Goal: Transaction & Acquisition: Purchase product/service

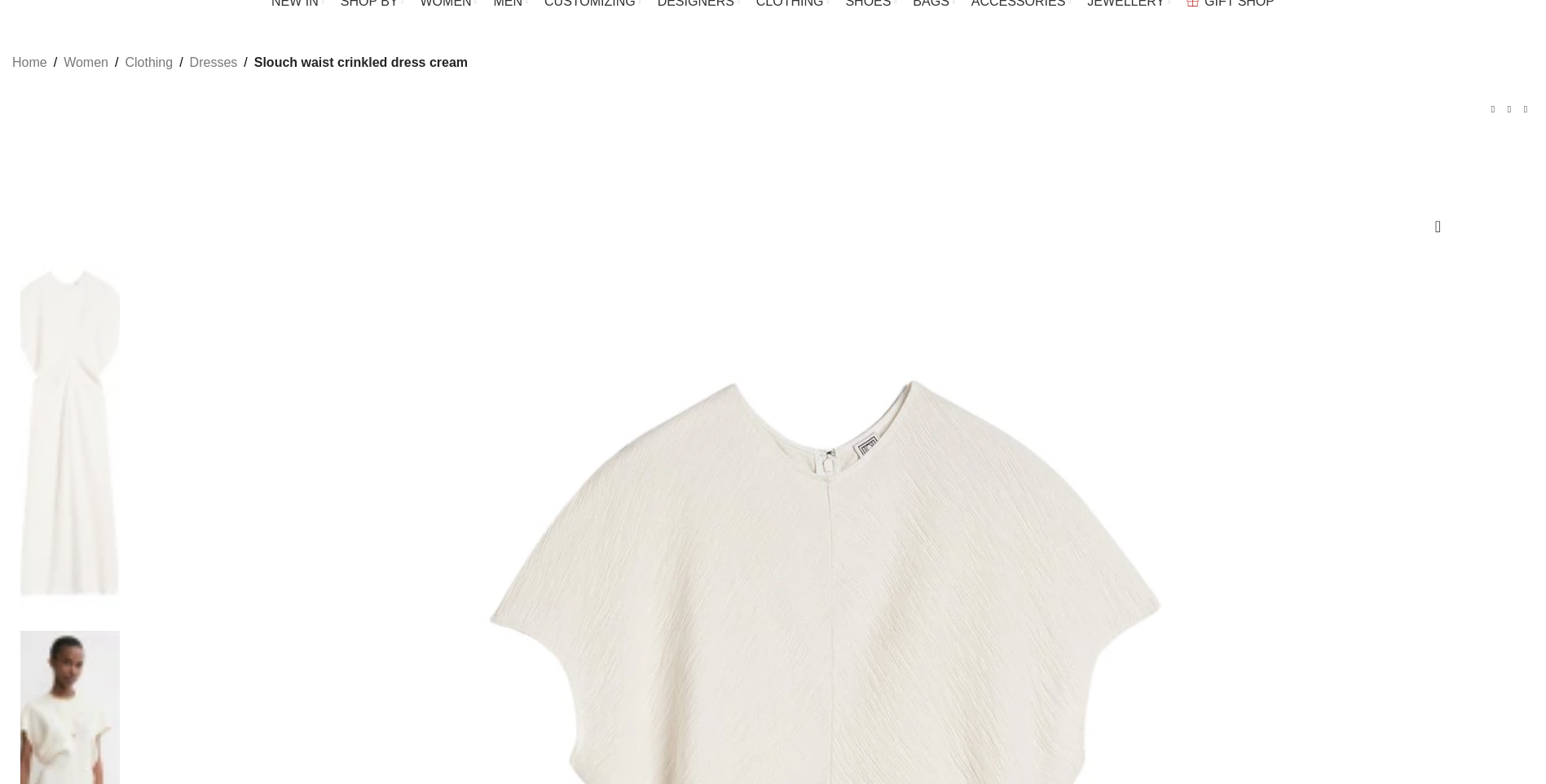
scroll to position [244, 0]
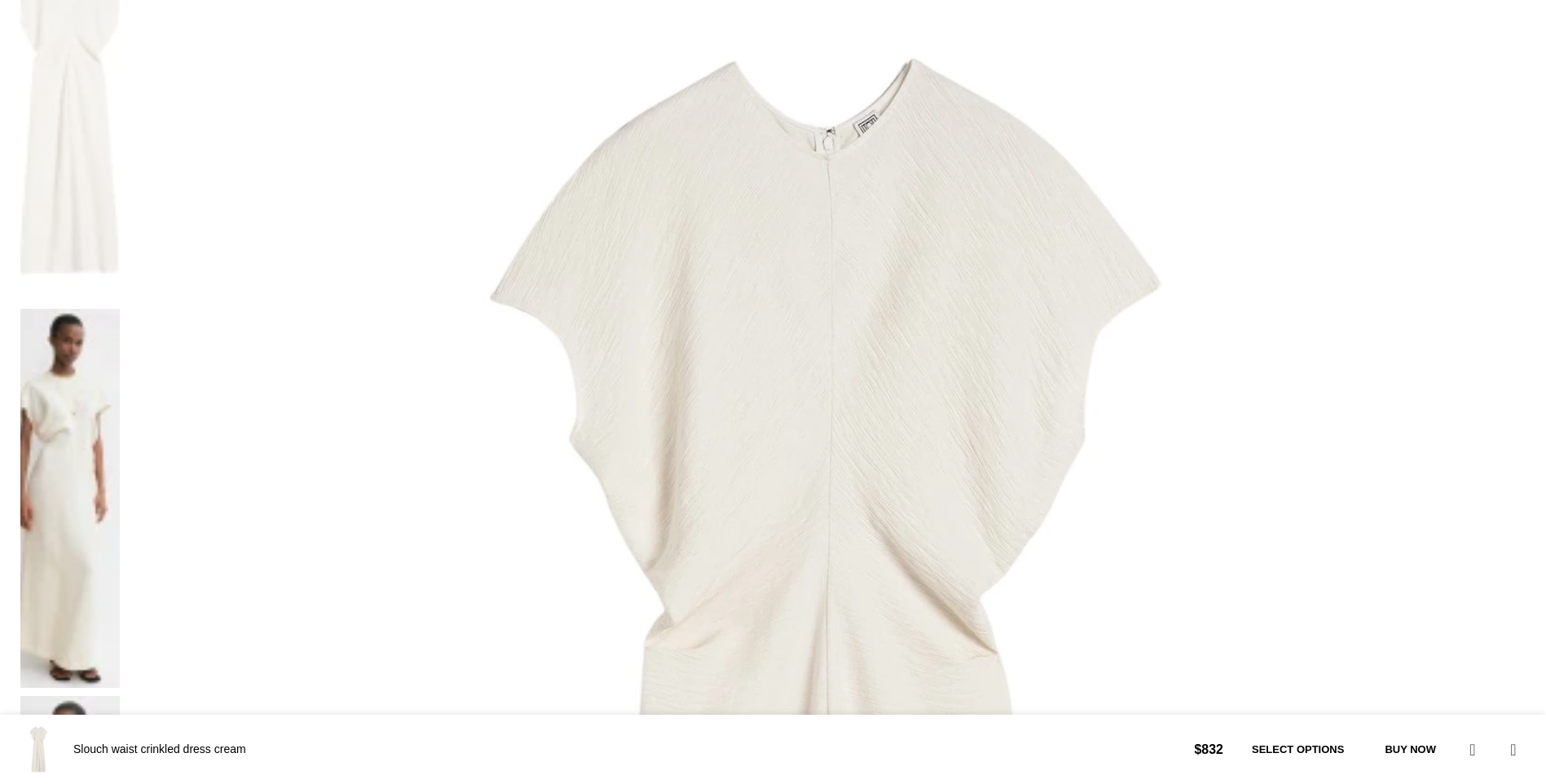
scroll to position [571, 0]
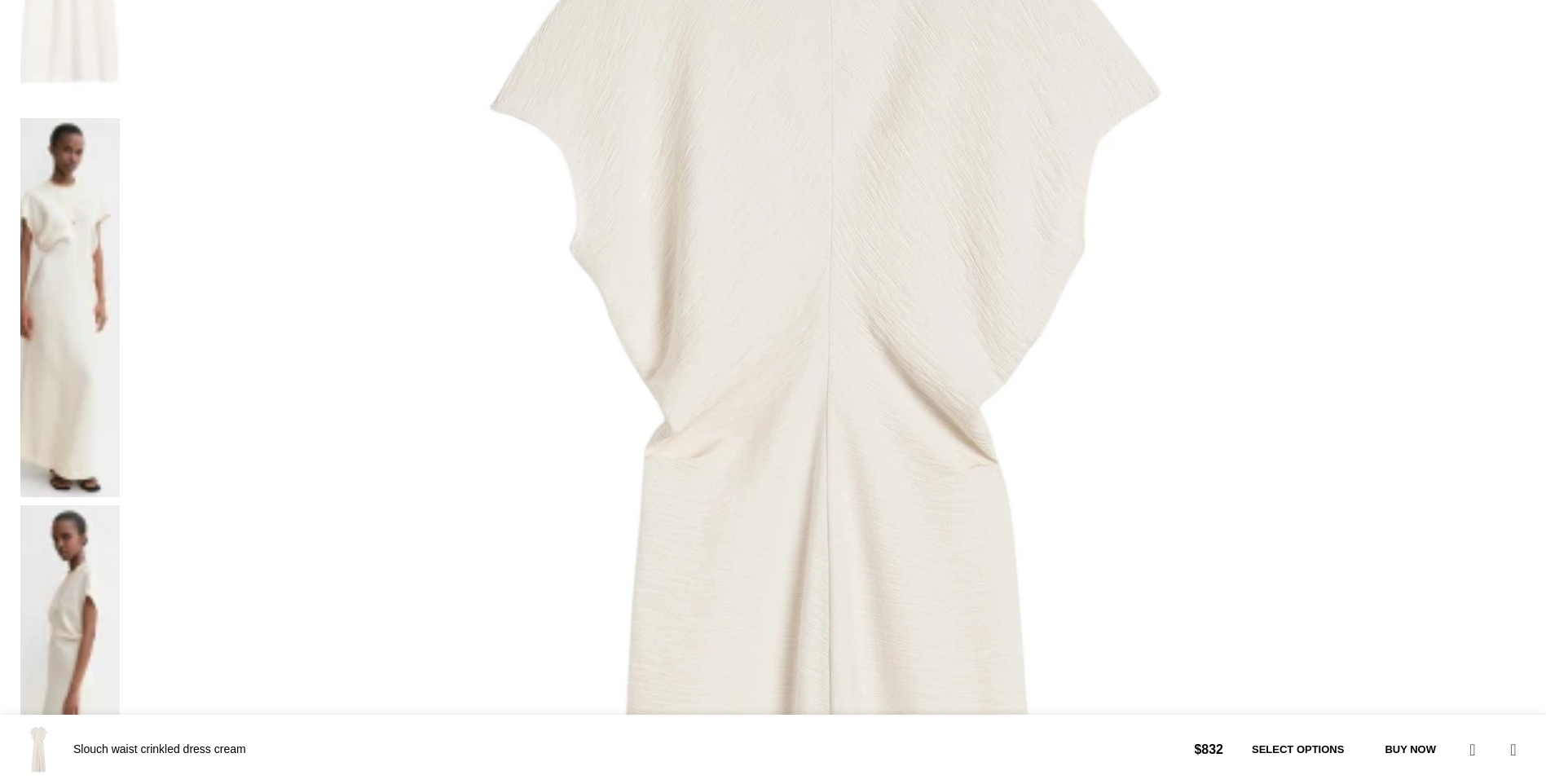
select select "10-uk"
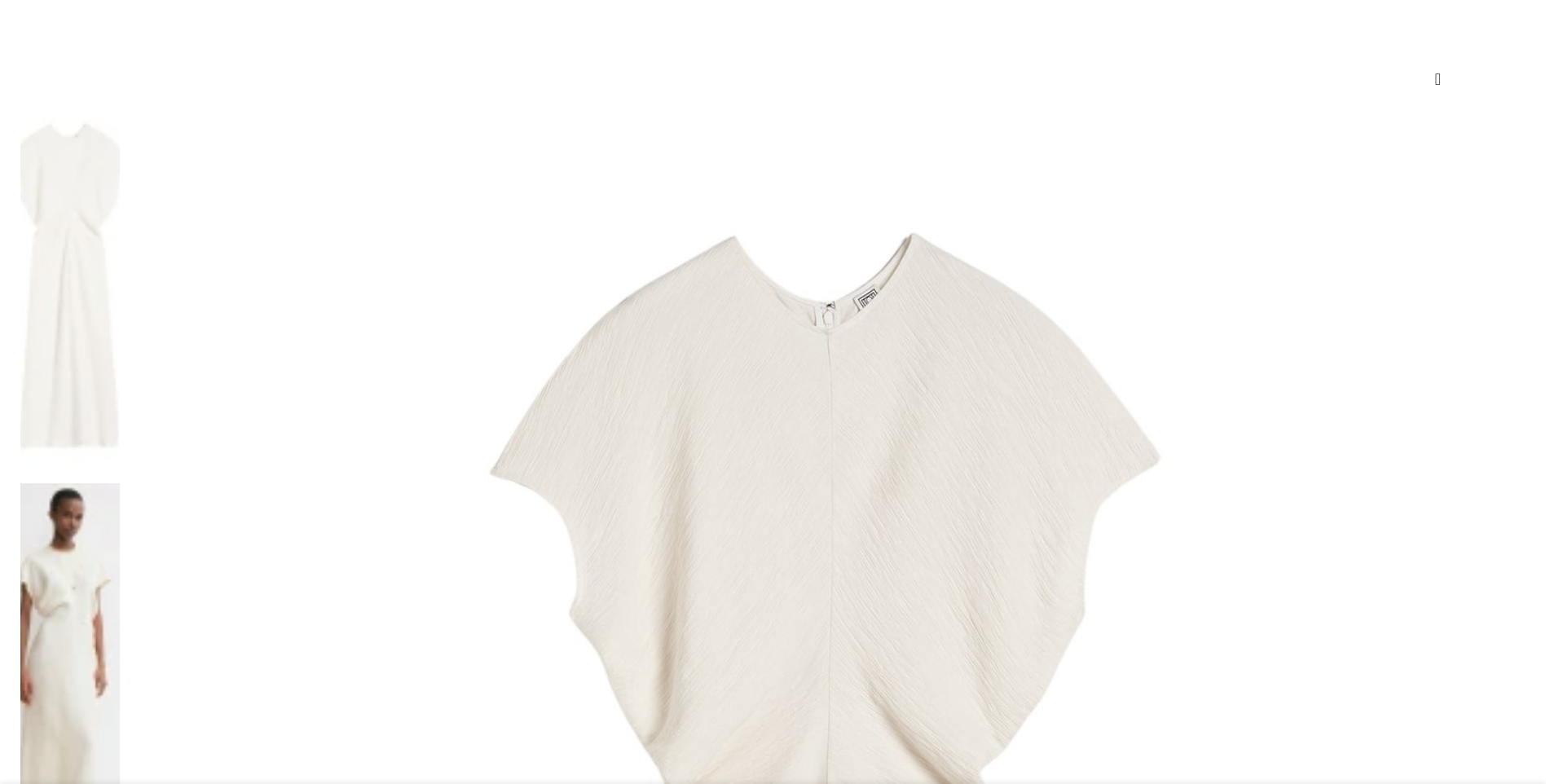
scroll to position [204, 0]
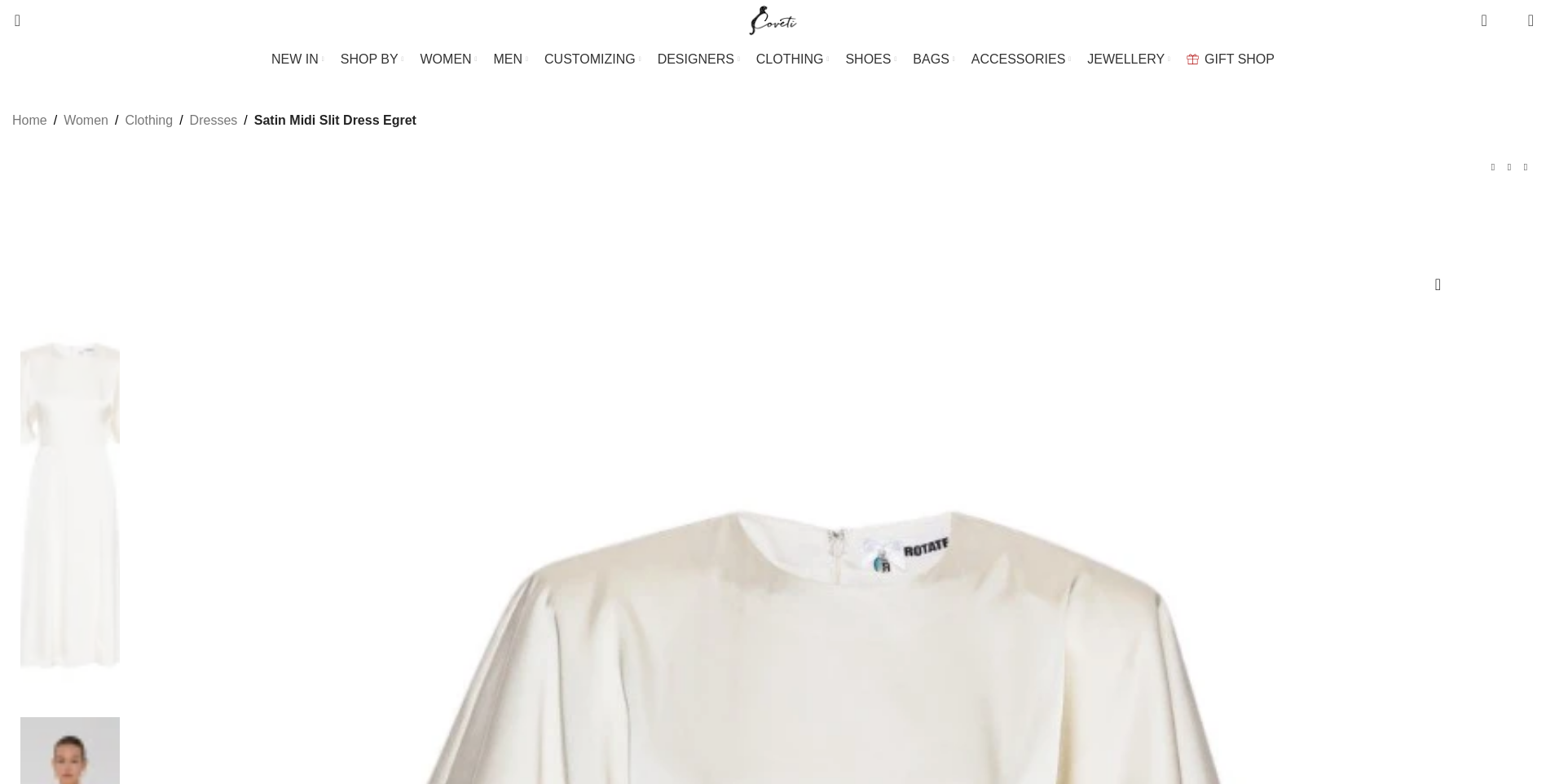
scroll to position [163, 0]
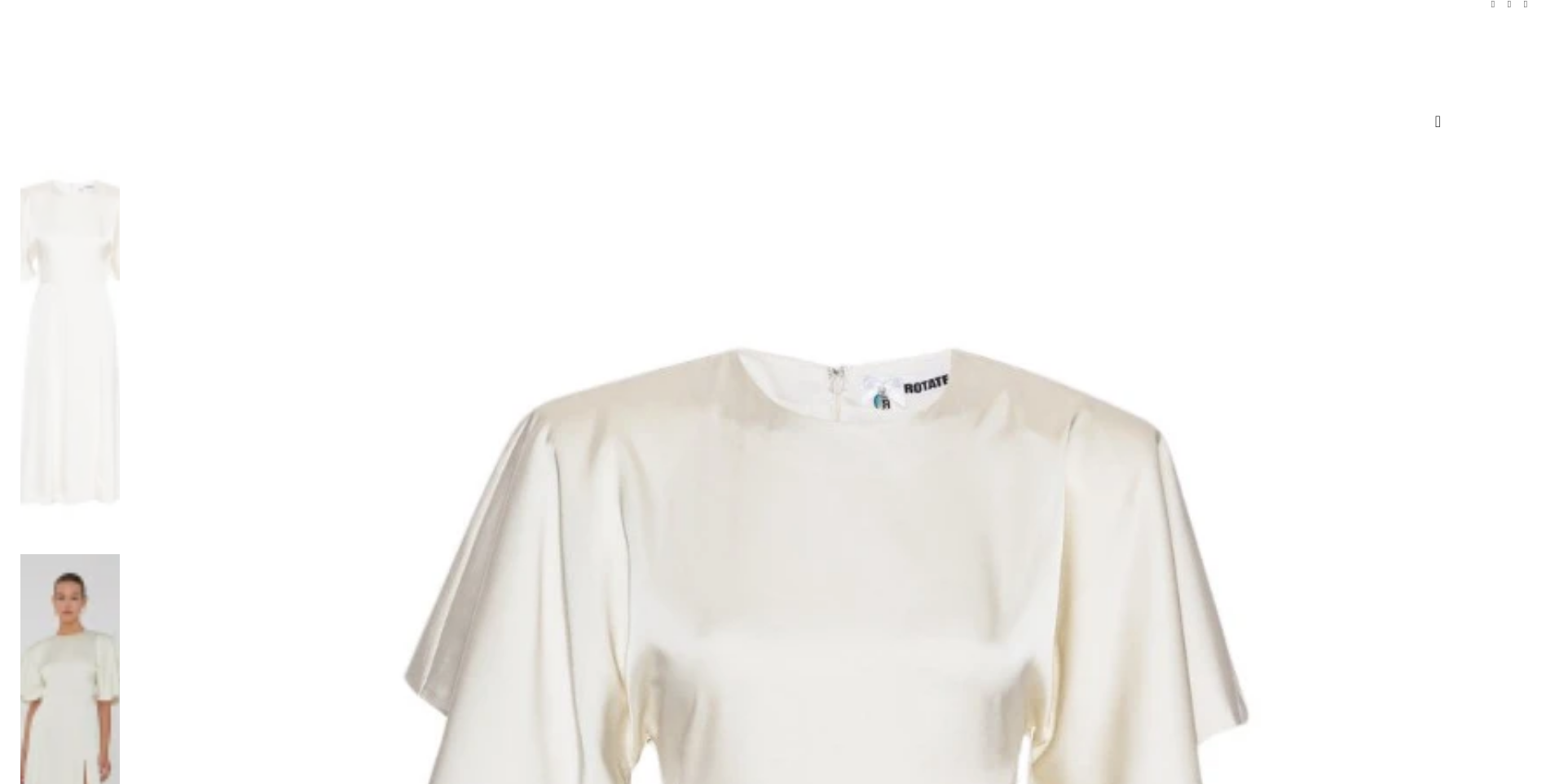
click at [120, 554] on img at bounding box center [70, 758] width 100 height 407
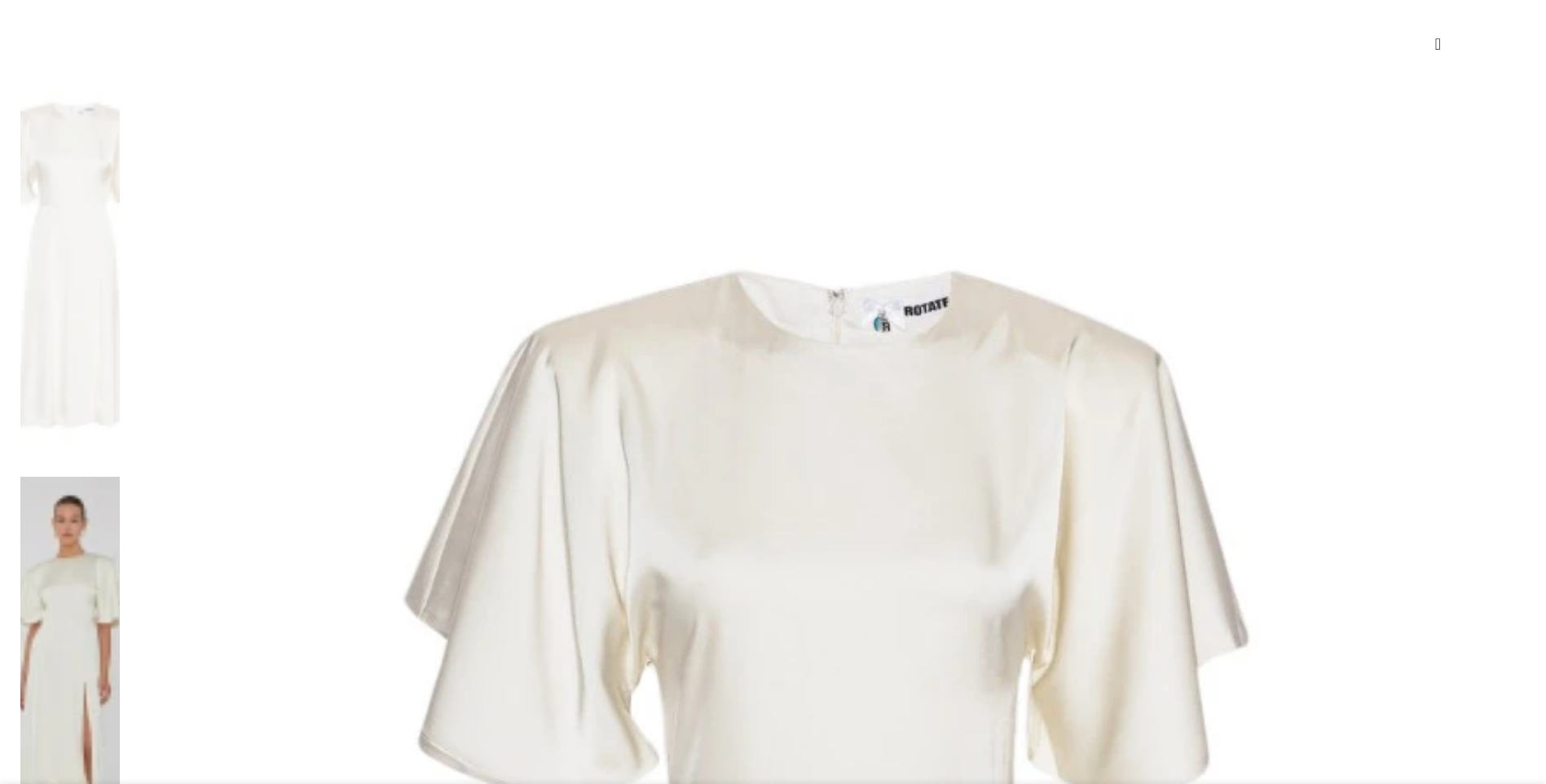
scroll to position [326, 0]
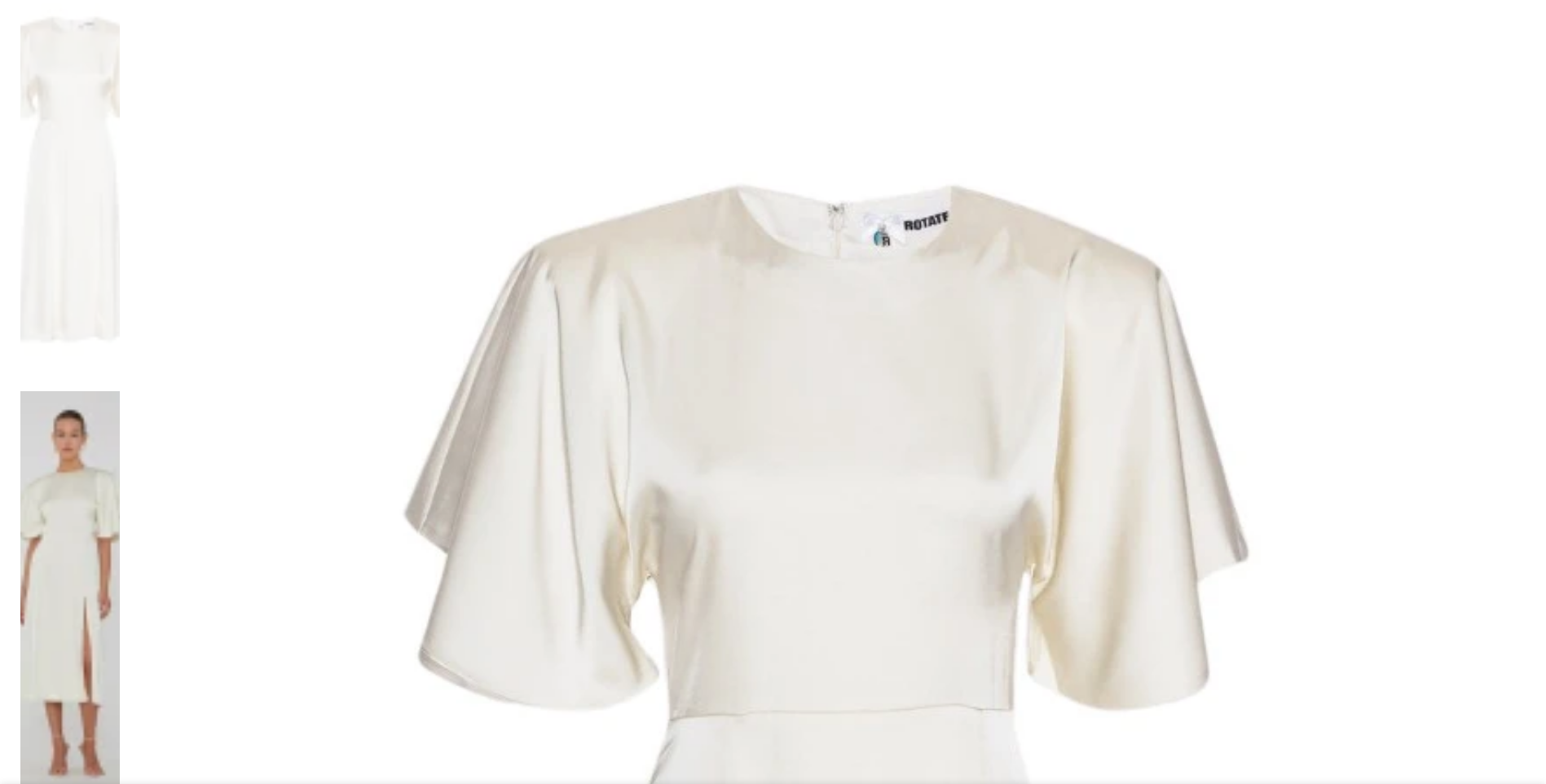
click at [120, 392] on img at bounding box center [70, 595] width 100 height 407
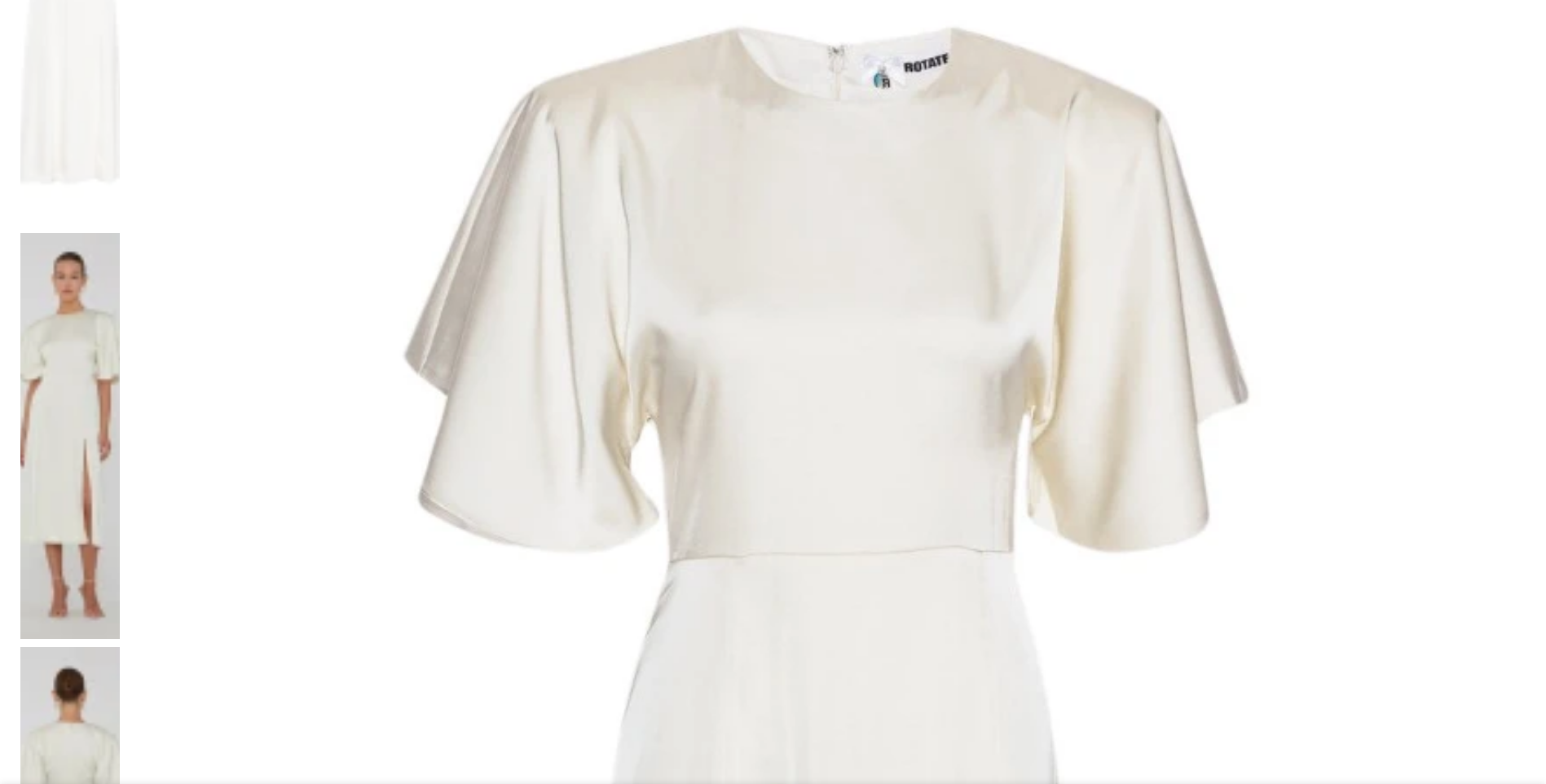
scroll to position [488, 0]
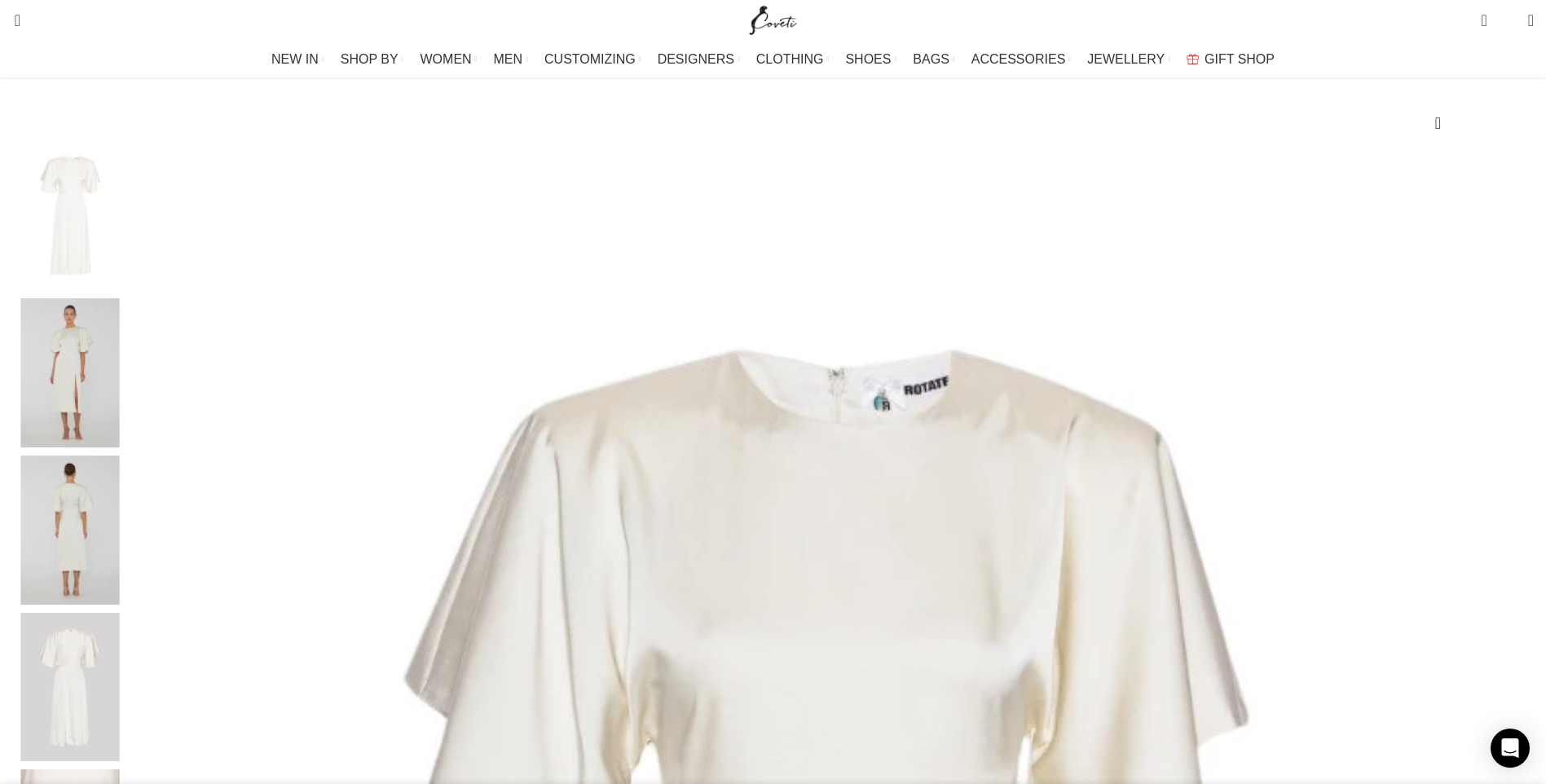
scroll to position [0, 172]
